Goal: Transaction & Acquisition: Purchase product/service

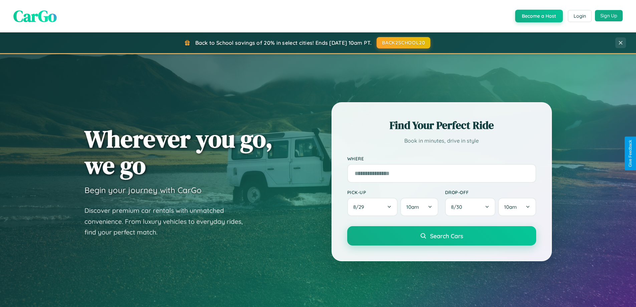
click at [608, 16] on button "Sign Up" at bounding box center [609, 15] width 28 height 11
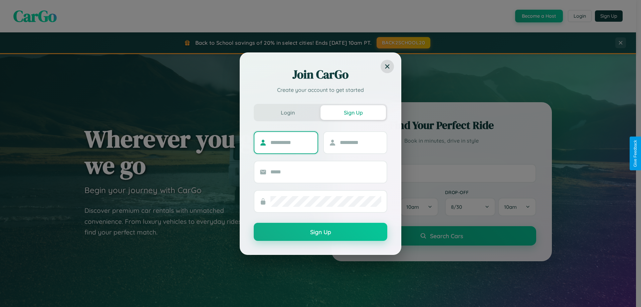
click at [291, 142] on input "text" at bounding box center [291, 142] width 42 height 11
type input "*****"
click at [360, 142] on input "text" at bounding box center [361, 142] width 42 height 11
type input "******"
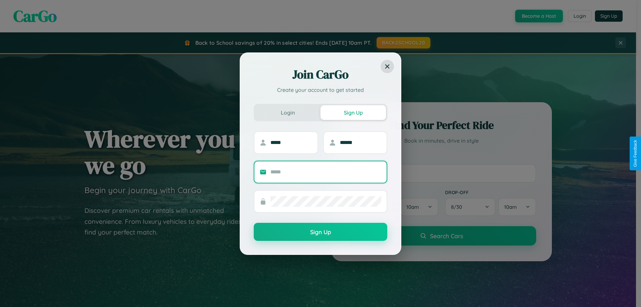
click at [326, 172] on input "text" at bounding box center [325, 172] width 111 height 11
type input "**********"
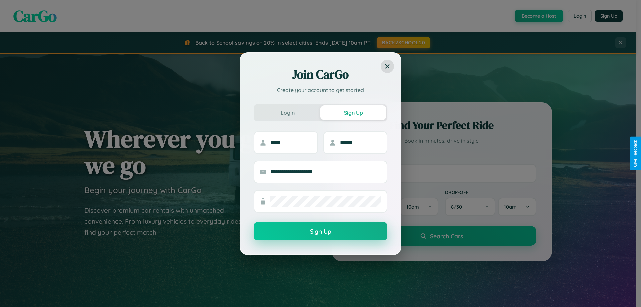
click at [320, 231] on button "Sign Up" at bounding box center [320, 231] width 133 height 18
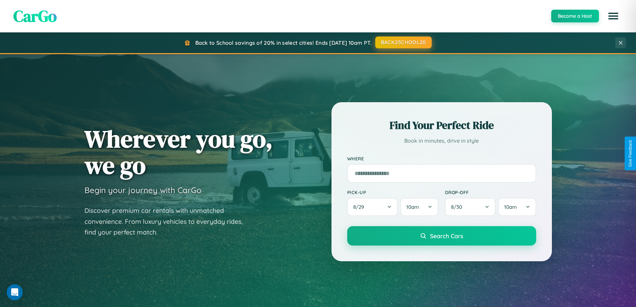
click at [403, 42] on button "BACK2SCHOOL20" at bounding box center [403, 42] width 56 height 12
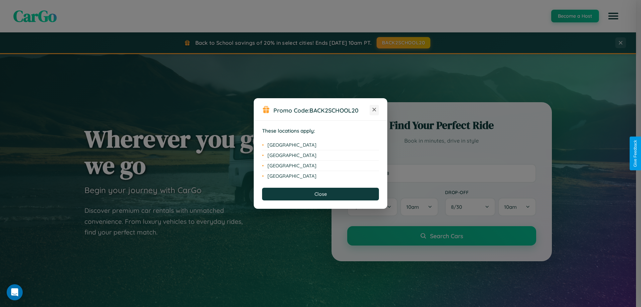
click at [374, 110] on icon at bounding box center [374, 110] width 4 height 4
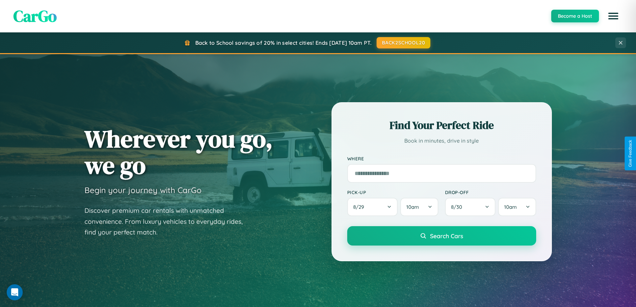
scroll to position [288, 0]
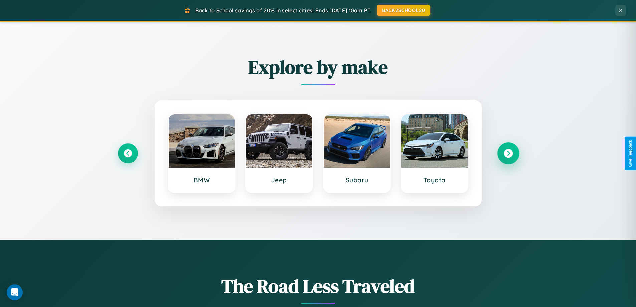
click at [508, 153] on icon at bounding box center [508, 153] width 9 height 9
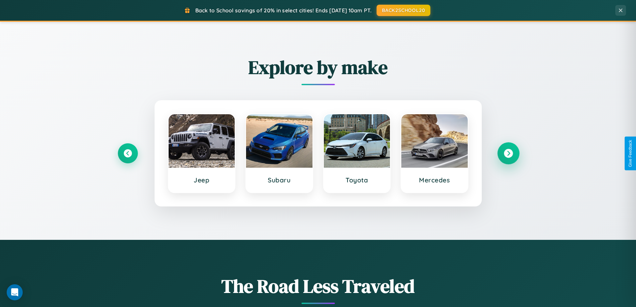
click at [508, 153] on icon at bounding box center [508, 153] width 9 height 9
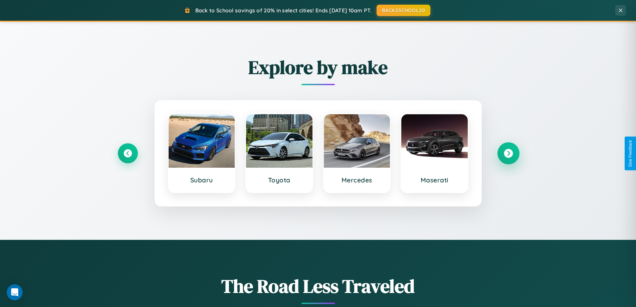
click at [508, 153] on icon at bounding box center [508, 153] width 9 height 9
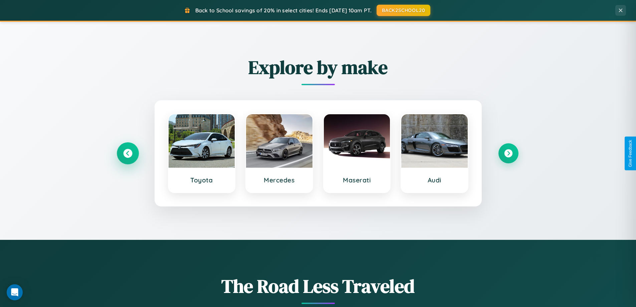
click at [127, 153] on icon at bounding box center [127, 153] width 9 height 9
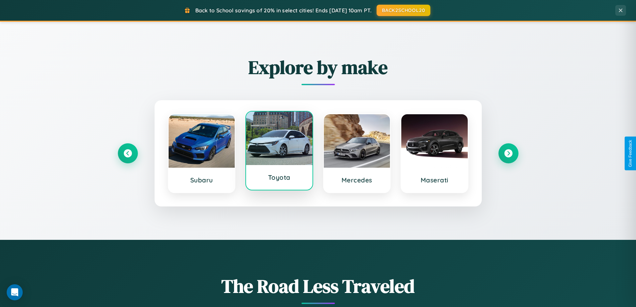
click at [279, 152] on div at bounding box center [279, 137] width 66 height 53
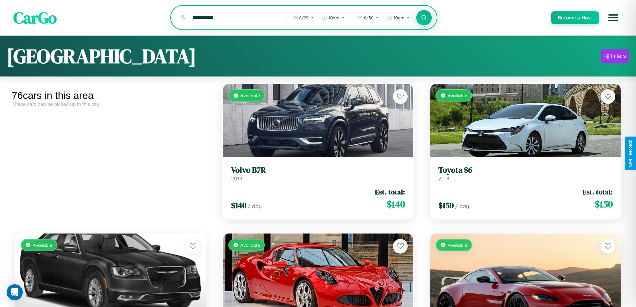
click at [423, 18] on icon at bounding box center [424, 17] width 6 height 6
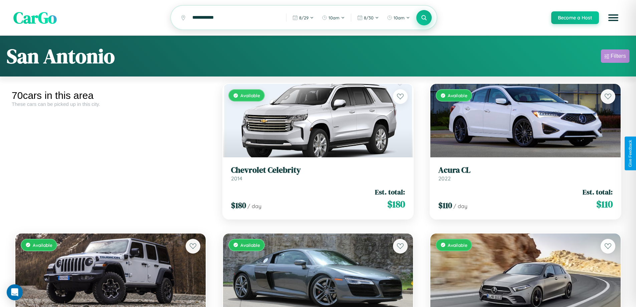
click at [615, 57] on div "Filters" at bounding box center [617, 56] width 15 height 7
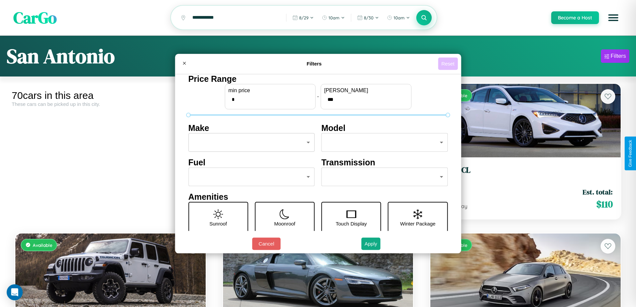
click at [448, 63] on button "Reset" at bounding box center [448, 63] width 20 height 12
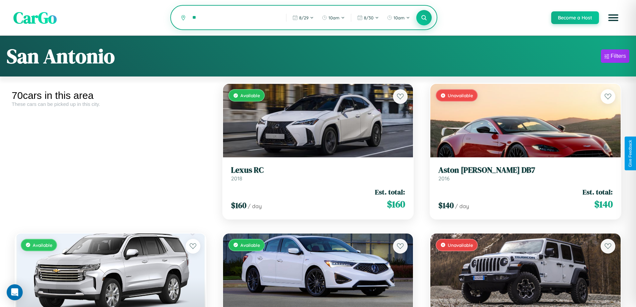
type input "*"
type input "**********"
click at [423, 18] on icon at bounding box center [424, 17] width 6 height 6
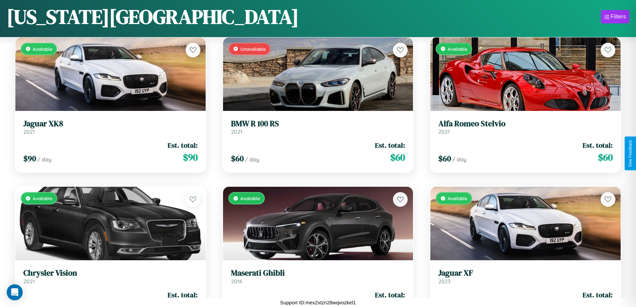
scroll to position [3488, 0]
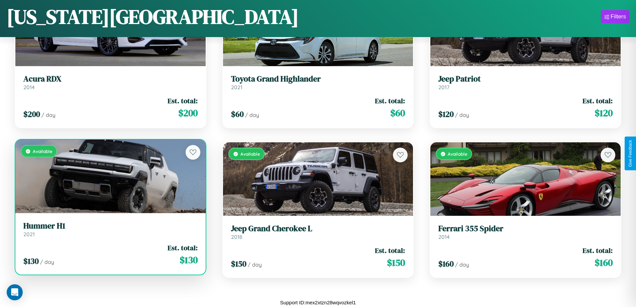
click at [109, 229] on h3 "Hummer H1" at bounding box center [110, 226] width 174 height 10
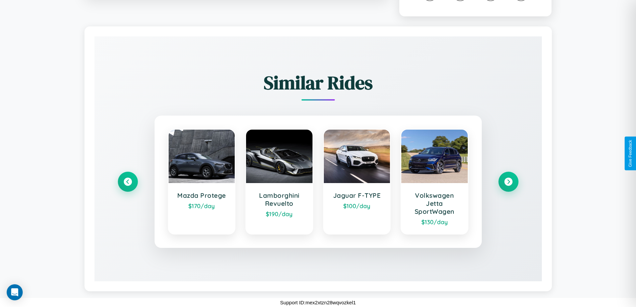
scroll to position [386, 0]
click at [508, 182] on icon at bounding box center [508, 181] width 9 height 9
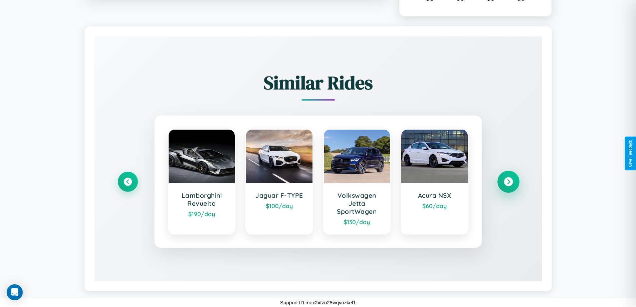
click at [508, 182] on icon at bounding box center [508, 181] width 9 height 9
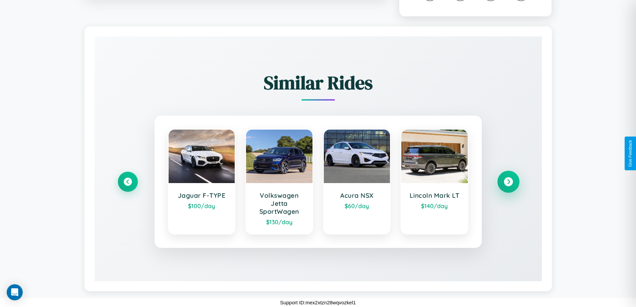
click at [508, 182] on icon at bounding box center [508, 181] width 9 height 9
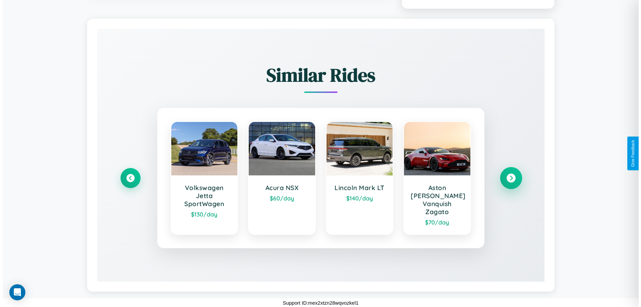
scroll to position [0, 0]
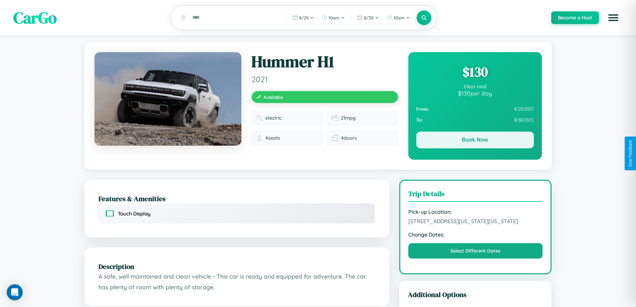
click at [474, 141] on button "Book Now" at bounding box center [474, 139] width 117 height 17
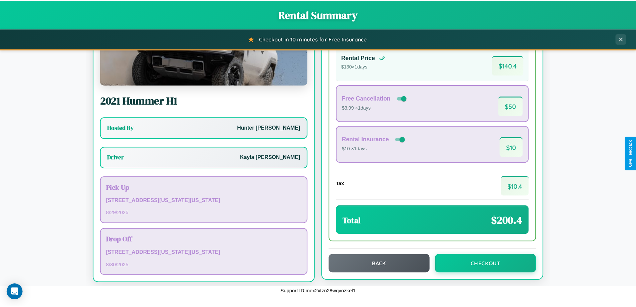
scroll to position [48, 0]
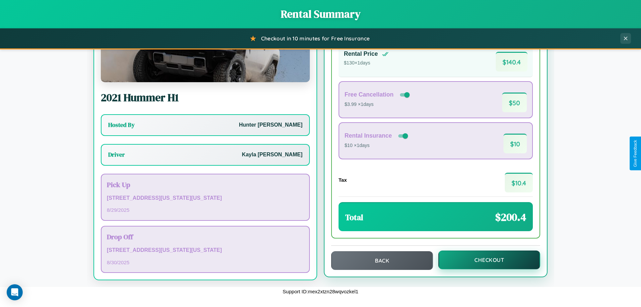
click at [485, 260] on button "Checkout" at bounding box center [489, 259] width 102 height 19
